Goal: Task Accomplishment & Management: Manage account settings

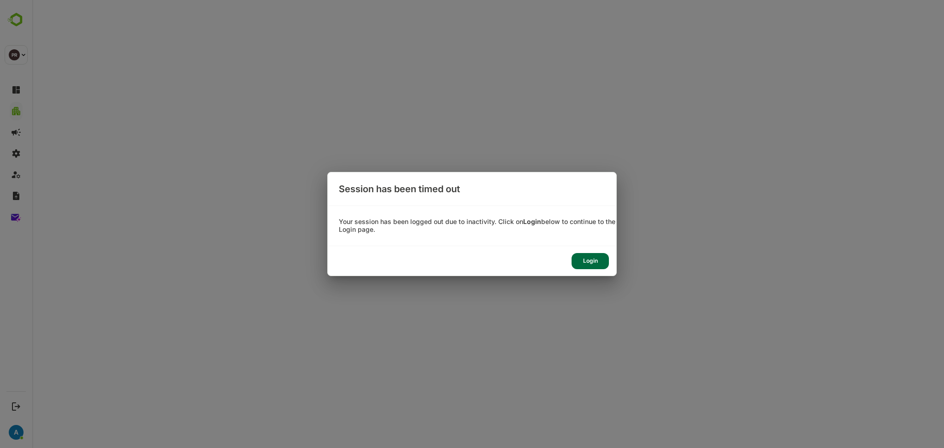
click at [610, 261] on div "Login" at bounding box center [472, 260] width 288 height 29
click at [599, 261] on div "Login" at bounding box center [589, 261] width 37 height 16
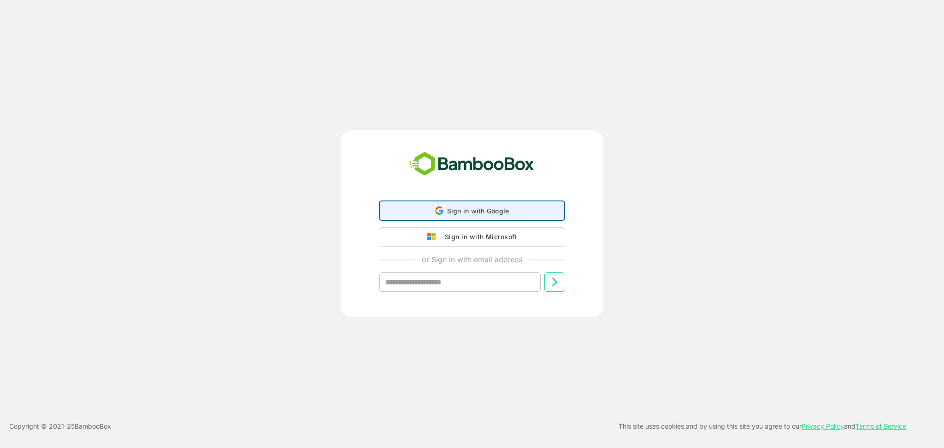
click at [523, 217] on div "Sign in with Google Sign in with Google. Opens in new tab" at bounding box center [472, 211] width 172 height 18
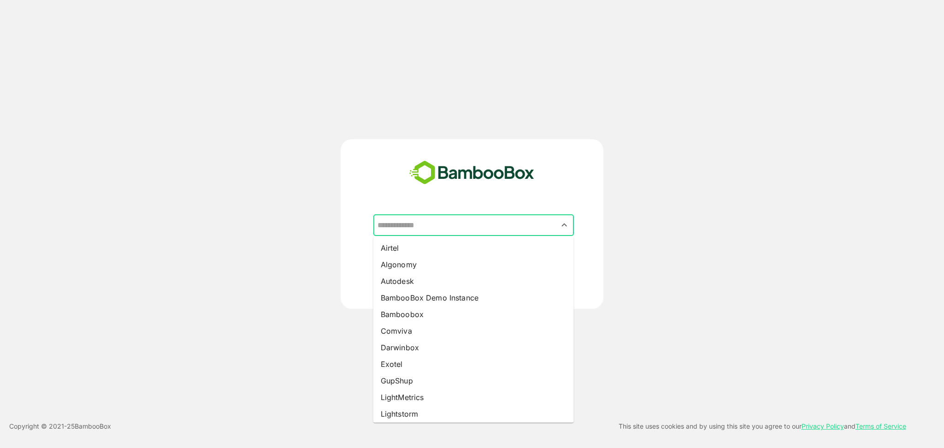
click at [510, 229] on input "text" at bounding box center [473, 226] width 197 height 18
click at [539, 299] on li "BambooBox Demo Instance" at bounding box center [473, 297] width 200 height 17
type input "**********"
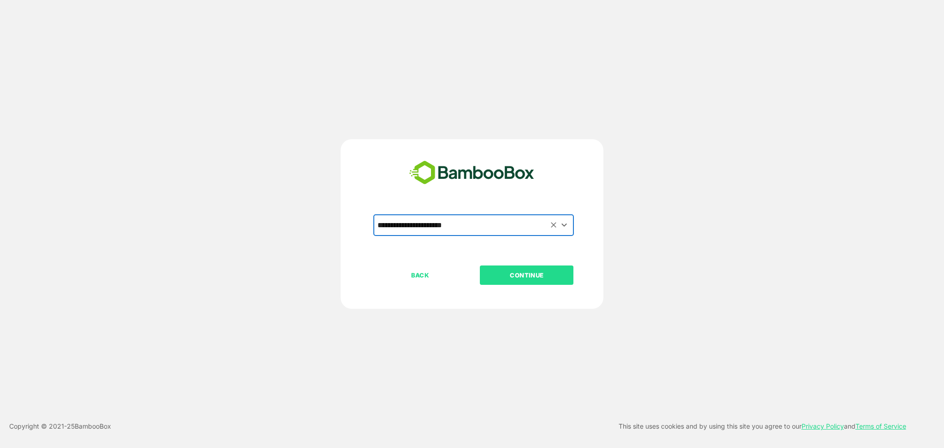
click at [549, 271] on p "CONTINUE" at bounding box center [527, 275] width 92 height 10
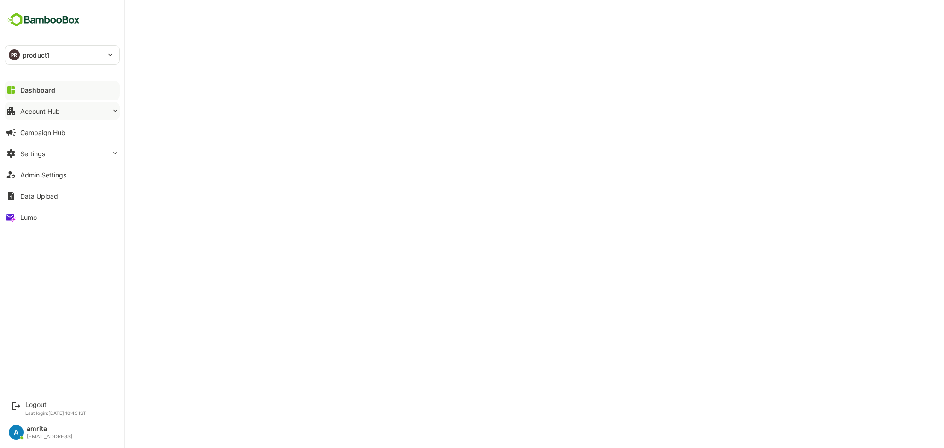
click at [40, 112] on div "Account Hub" at bounding box center [40, 111] width 40 height 8
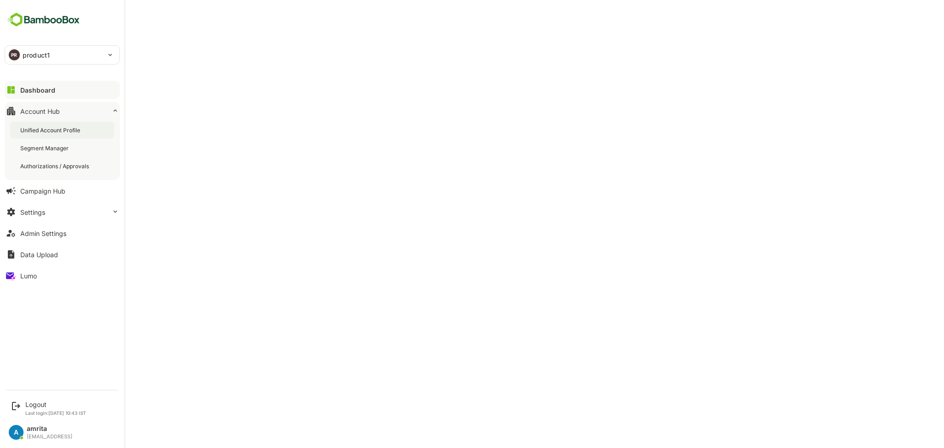
click at [75, 129] on div "Unified Account Profile" at bounding box center [51, 130] width 62 height 8
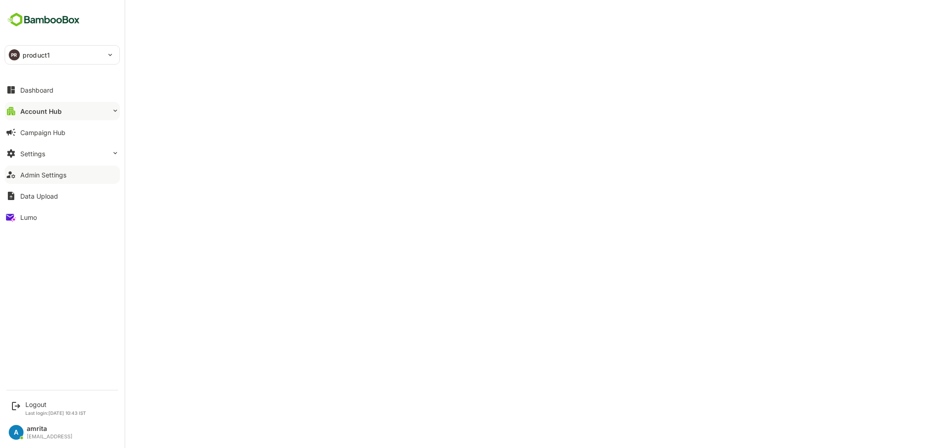
click at [57, 174] on div "Admin Settings" at bounding box center [43, 175] width 46 height 8
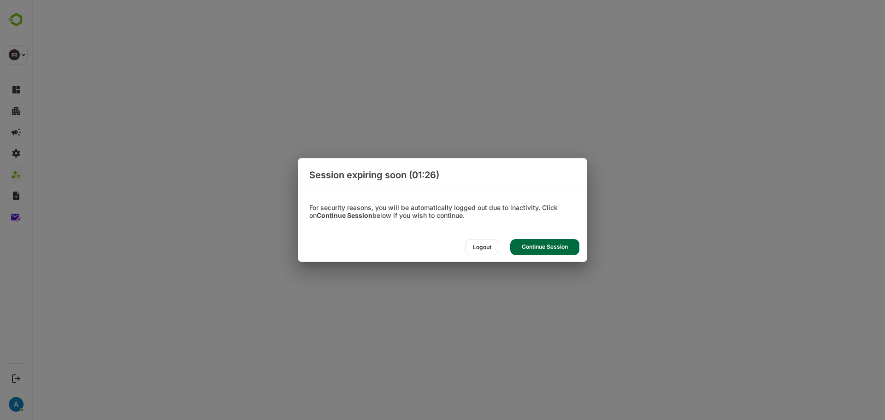
click at [545, 242] on div "Continue Session" at bounding box center [544, 247] width 69 height 16
